Goal: Navigation & Orientation: Find specific page/section

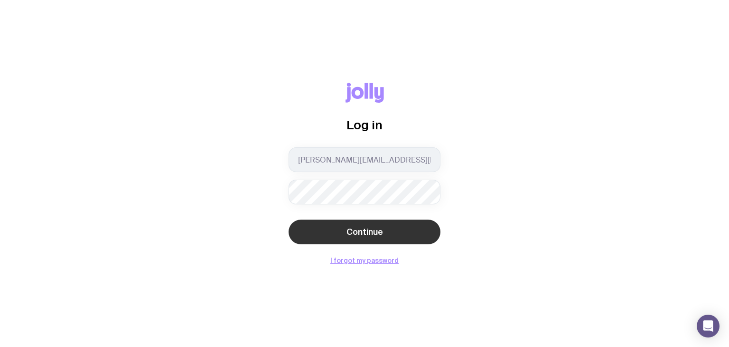
click at [387, 231] on button "Continue" at bounding box center [365, 231] width 152 height 25
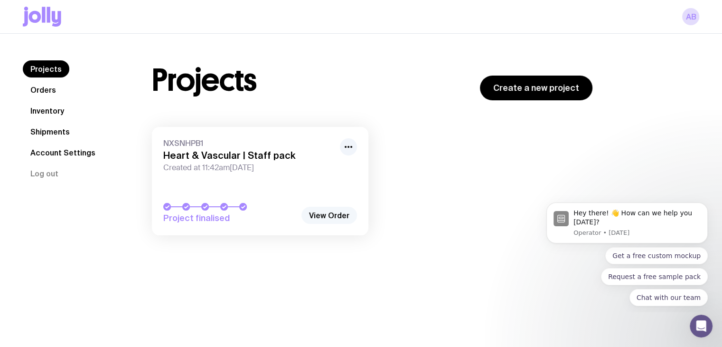
click at [326, 215] on link "View Order" at bounding box center [330, 215] width 56 height 17
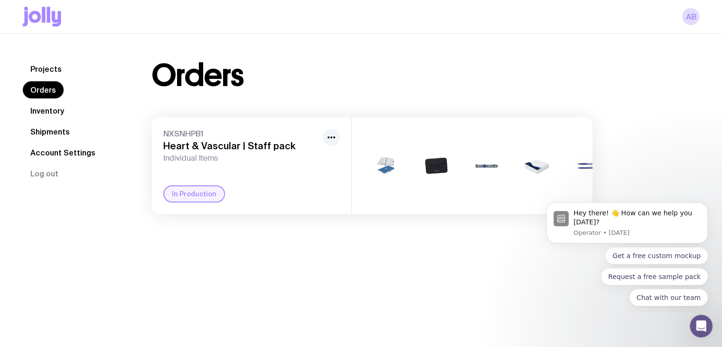
click at [32, 130] on link "Shipments" at bounding box center [50, 131] width 55 height 17
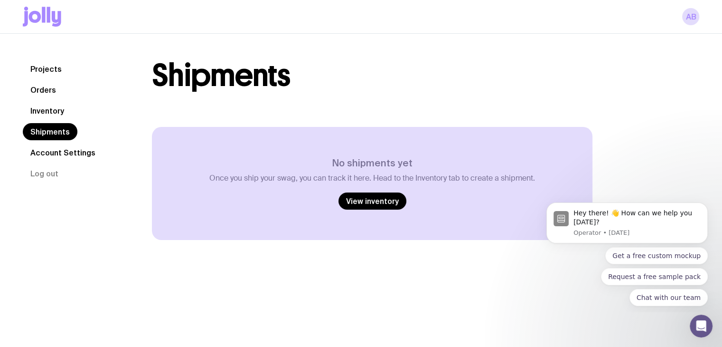
click at [54, 110] on link "Inventory" at bounding box center [47, 110] width 49 height 17
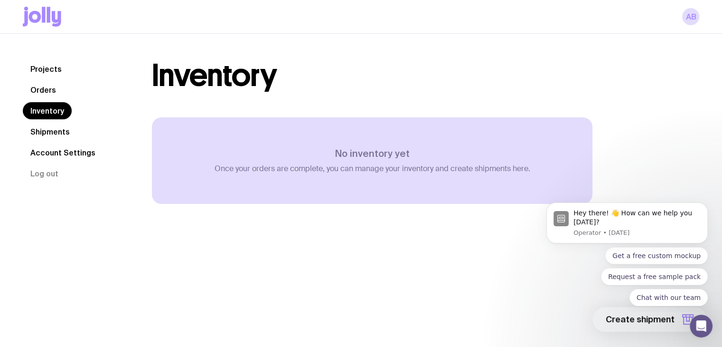
click at [53, 90] on link "Orders" at bounding box center [43, 89] width 41 height 17
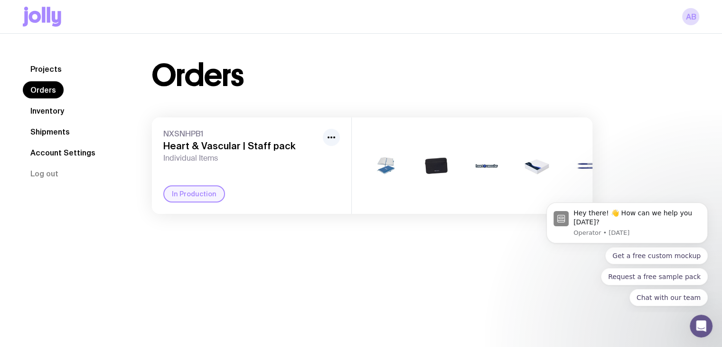
click at [52, 68] on link "Projects" at bounding box center [46, 68] width 47 height 17
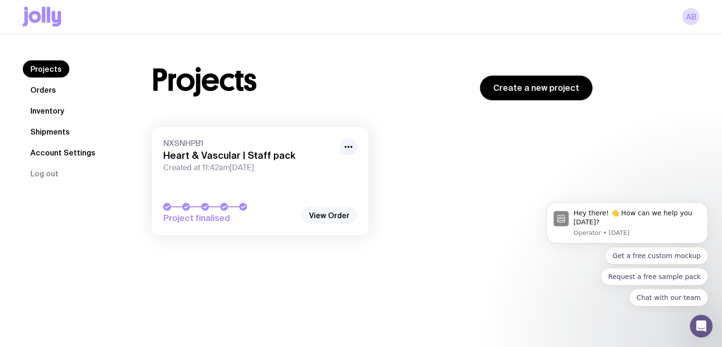
click at [327, 211] on link "View Order" at bounding box center [330, 215] width 56 height 17
